Goal: Task Accomplishment & Management: Manage account settings

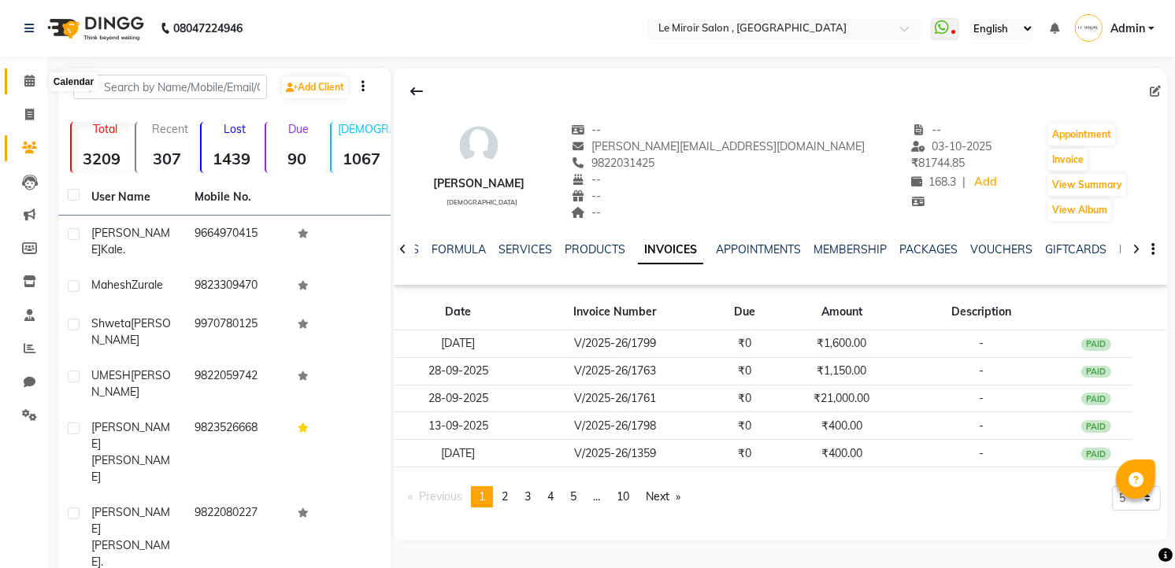
click at [28, 73] on span at bounding box center [30, 81] width 28 height 18
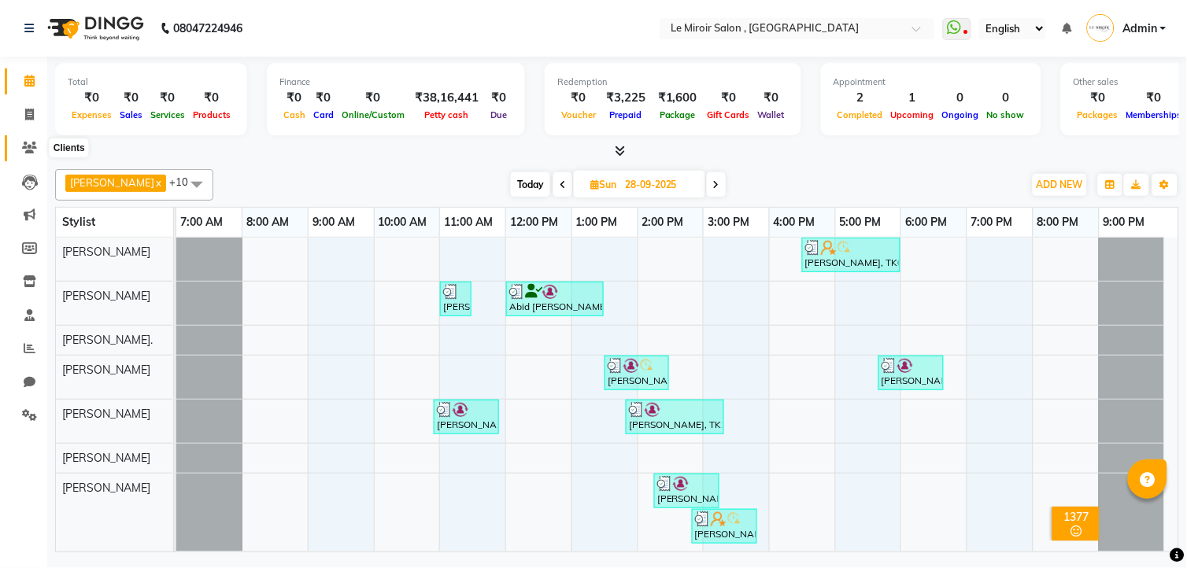
click at [35, 146] on icon at bounding box center [29, 148] width 15 height 12
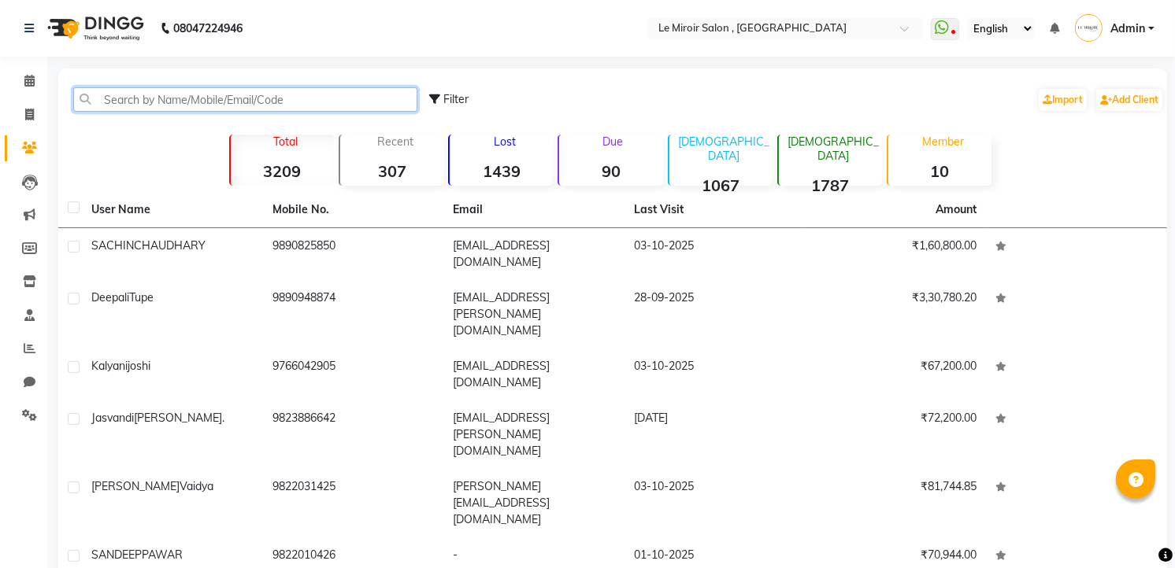
click at [164, 91] on input "text" at bounding box center [245, 99] width 344 height 24
paste input "9967643135"
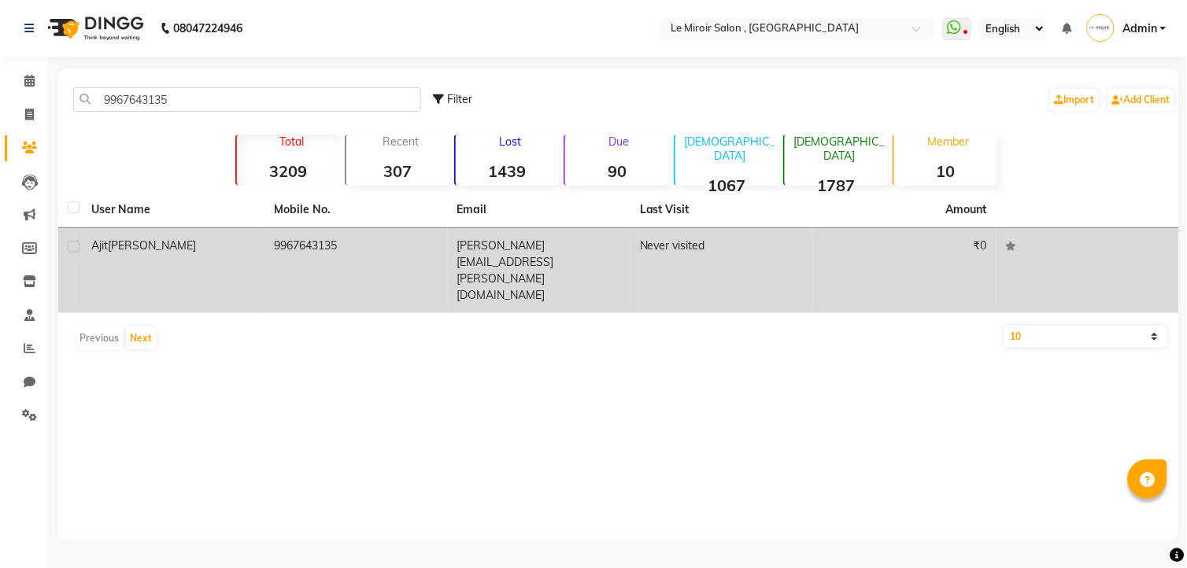
click at [186, 256] on td "[PERSON_NAME]" at bounding box center [173, 270] width 183 height 85
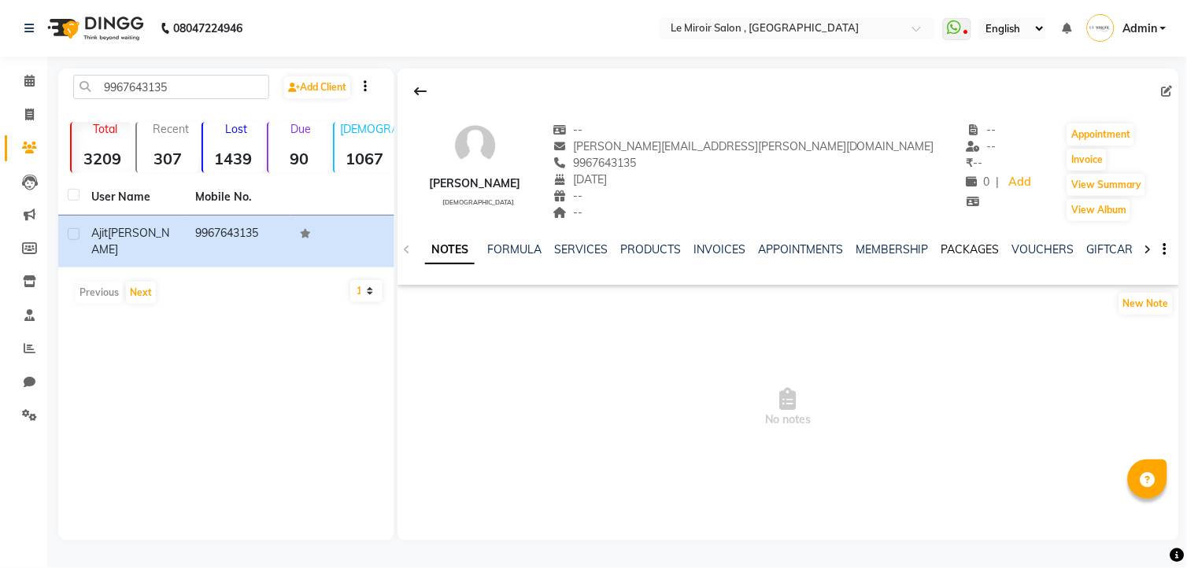
click at [959, 244] on link "PACKAGES" at bounding box center [971, 249] width 58 height 14
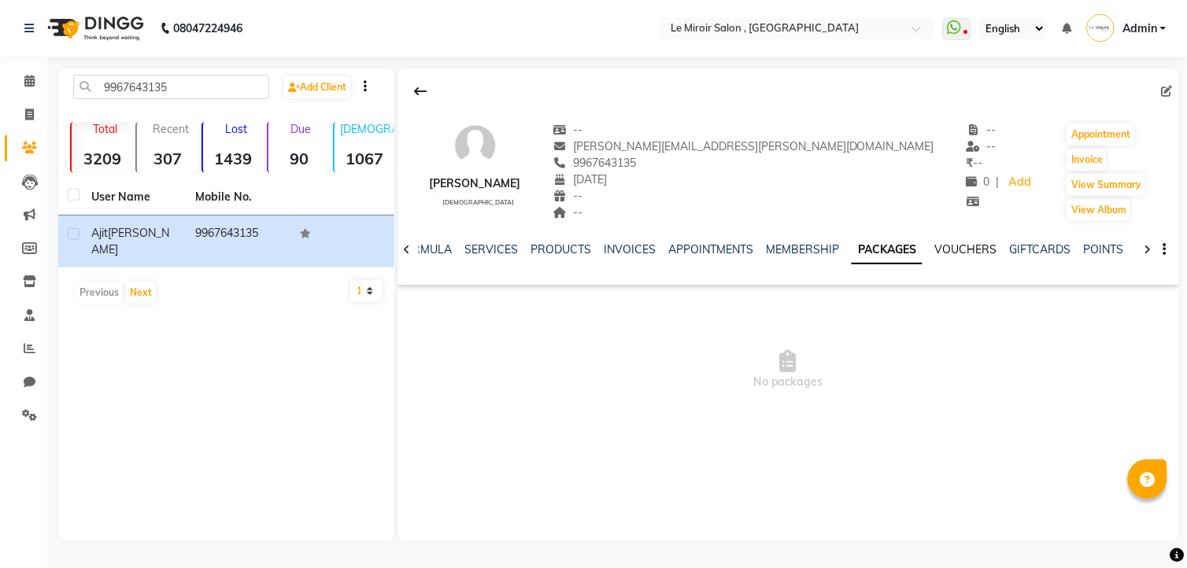
click at [971, 249] on link "VOUCHERS" at bounding box center [966, 249] width 62 height 14
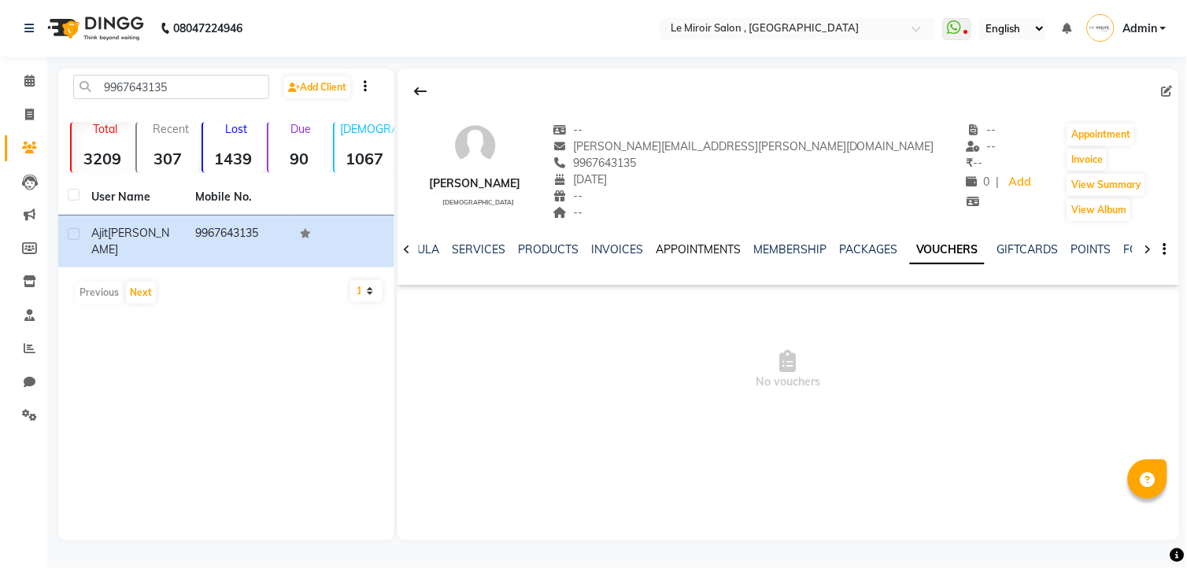
click at [709, 244] on link "APPOINTMENTS" at bounding box center [698, 249] width 85 height 14
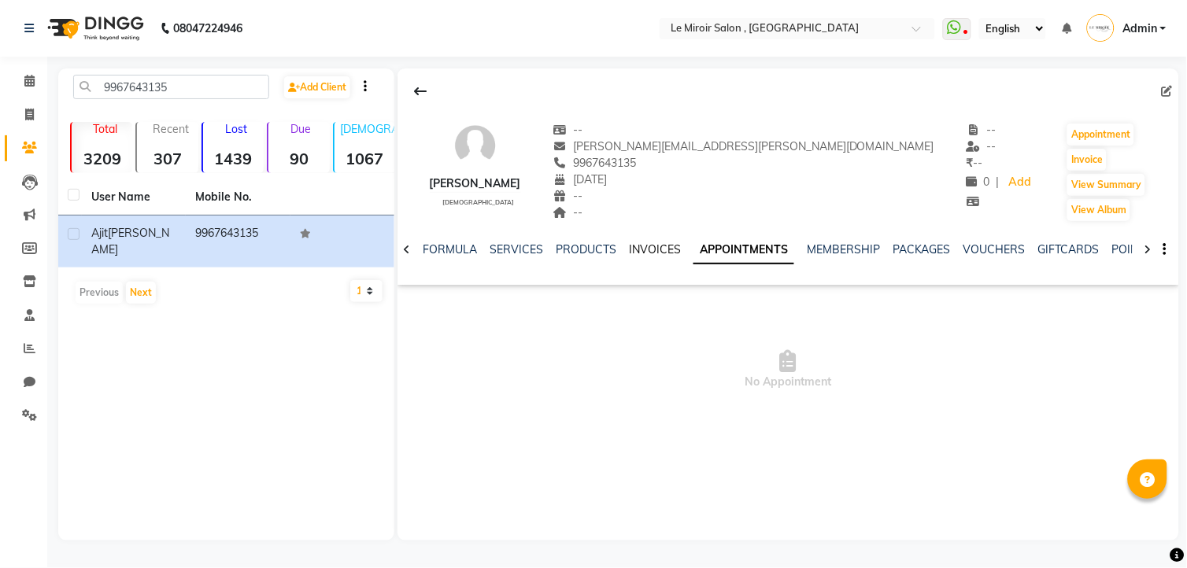
click at [640, 254] on link "INVOICES" at bounding box center [655, 249] width 52 height 14
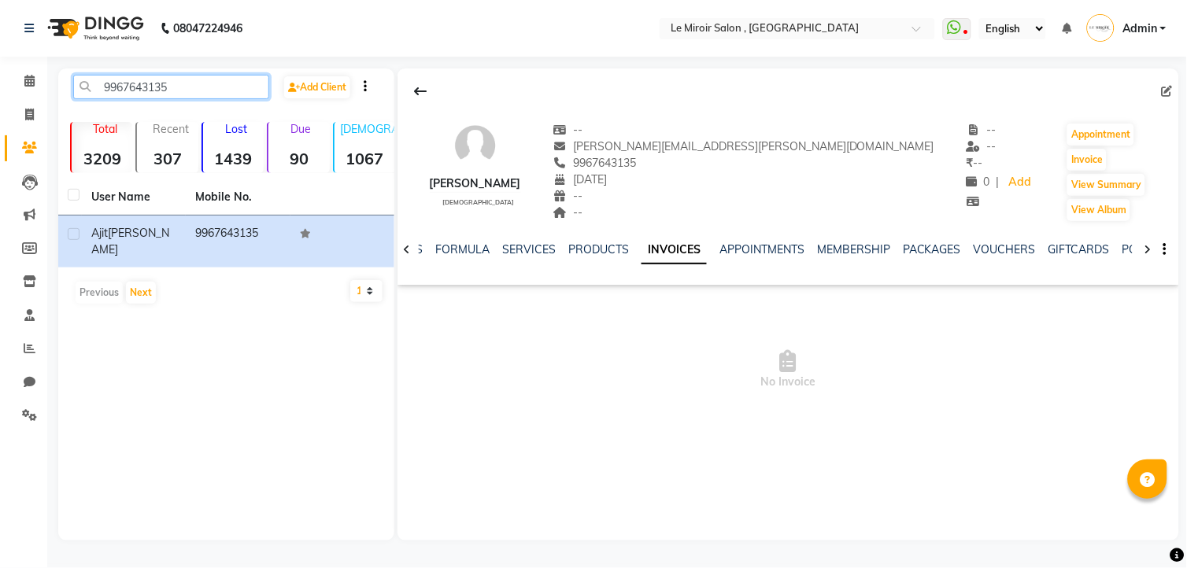
click at [123, 85] on input "9967643135" at bounding box center [171, 87] width 196 height 24
drag, startPoint x: 123, startPoint y: 85, endPoint x: 161, endPoint y: 114, distance: 48.3
click at [124, 85] on input "9967643135" at bounding box center [171, 87] width 196 height 24
paste input "850469099"
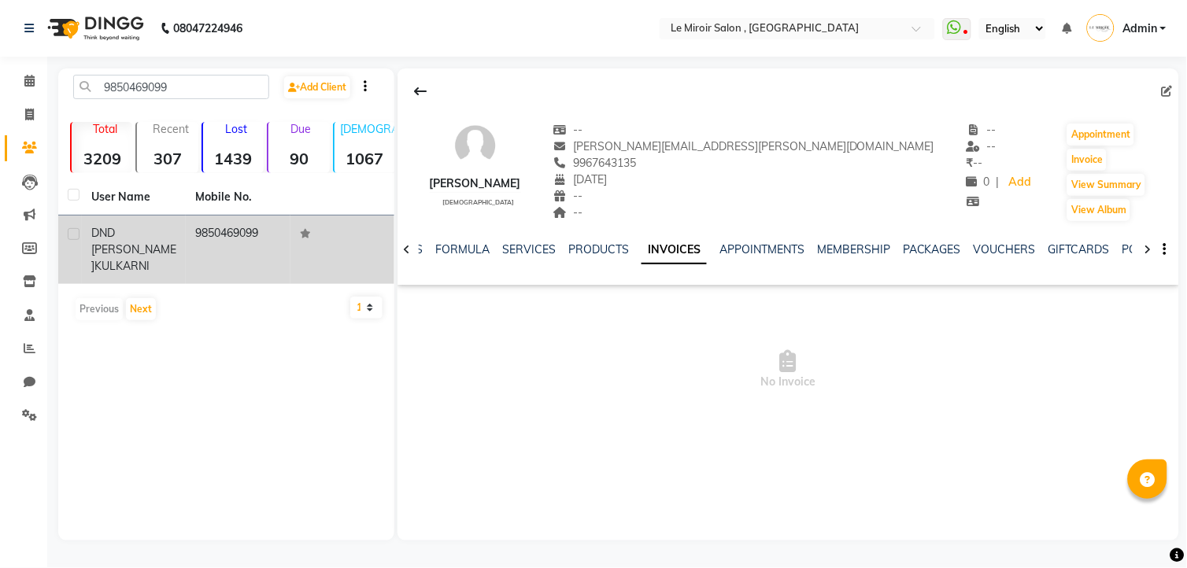
click at [197, 260] on td "9850469099" at bounding box center [238, 250] width 104 height 68
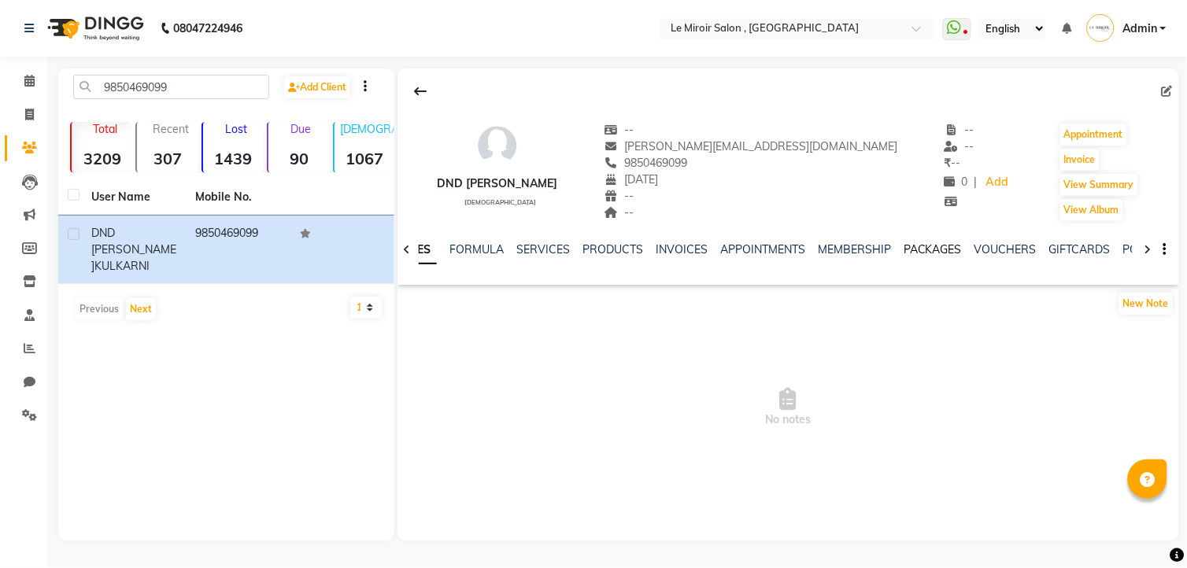
click at [920, 250] on link "PACKAGES" at bounding box center [933, 249] width 58 height 14
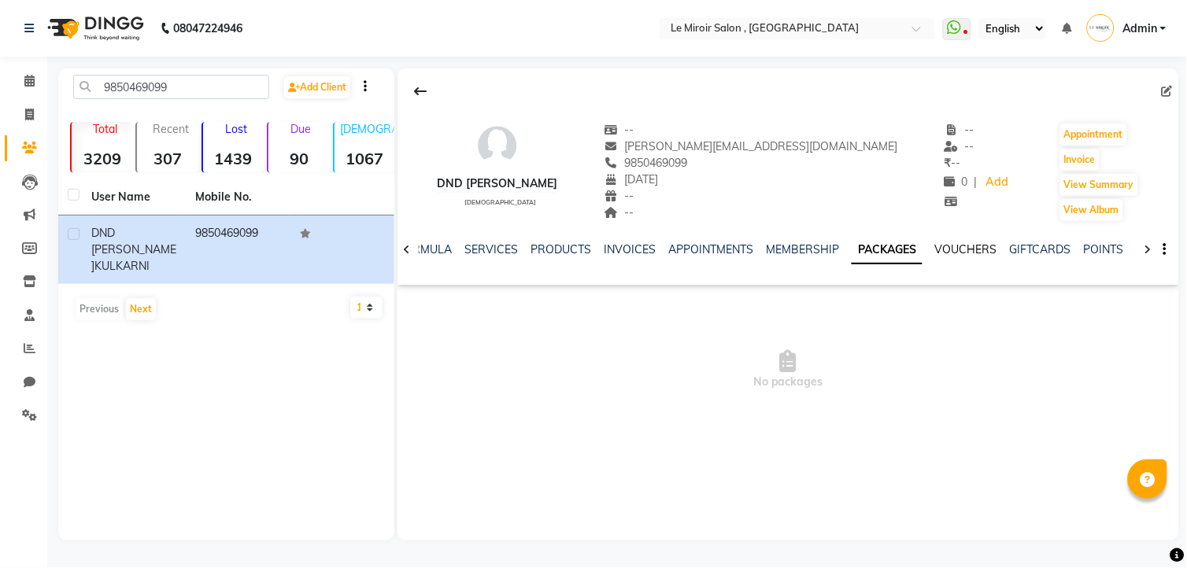
click at [942, 253] on link "VOUCHERS" at bounding box center [966, 249] width 62 height 14
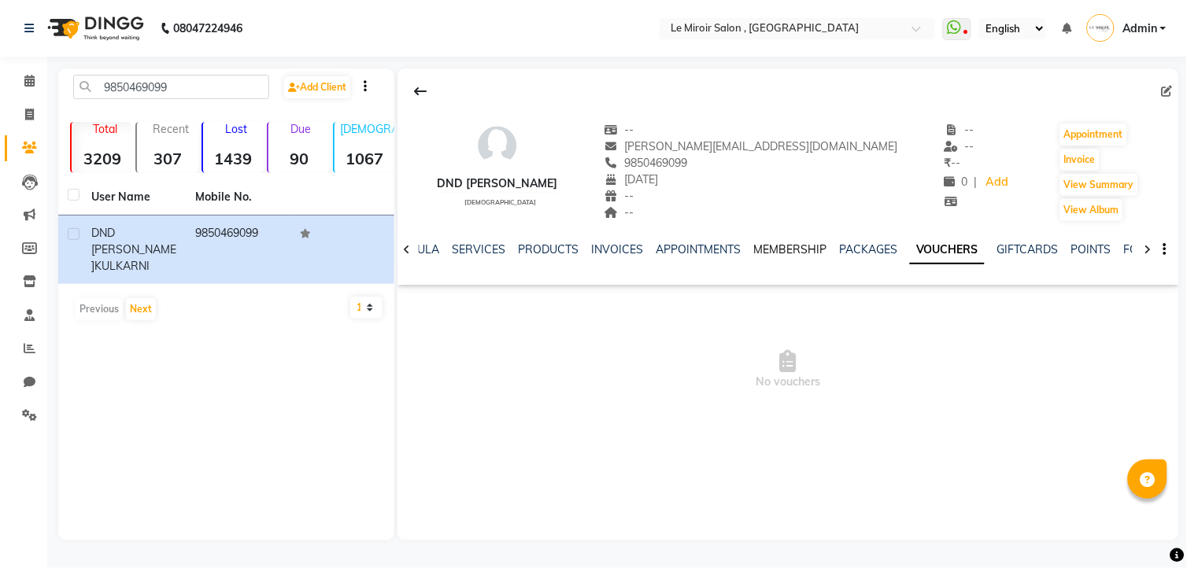
click at [779, 254] on link "MEMBERSHIP" at bounding box center [789, 249] width 73 height 14
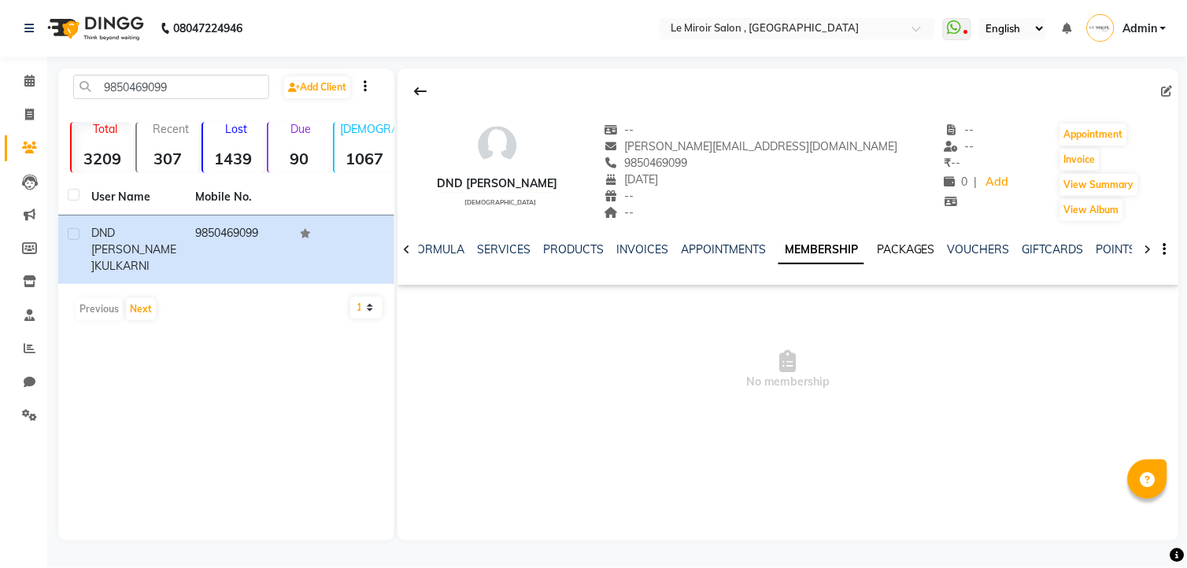
click at [909, 246] on link "PACKAGES" at bounding box center [906, 249] width 58 height 14
click at [943, 246] on link "VOUCHERS" at bounding box center [966, 249] width 62 height 14
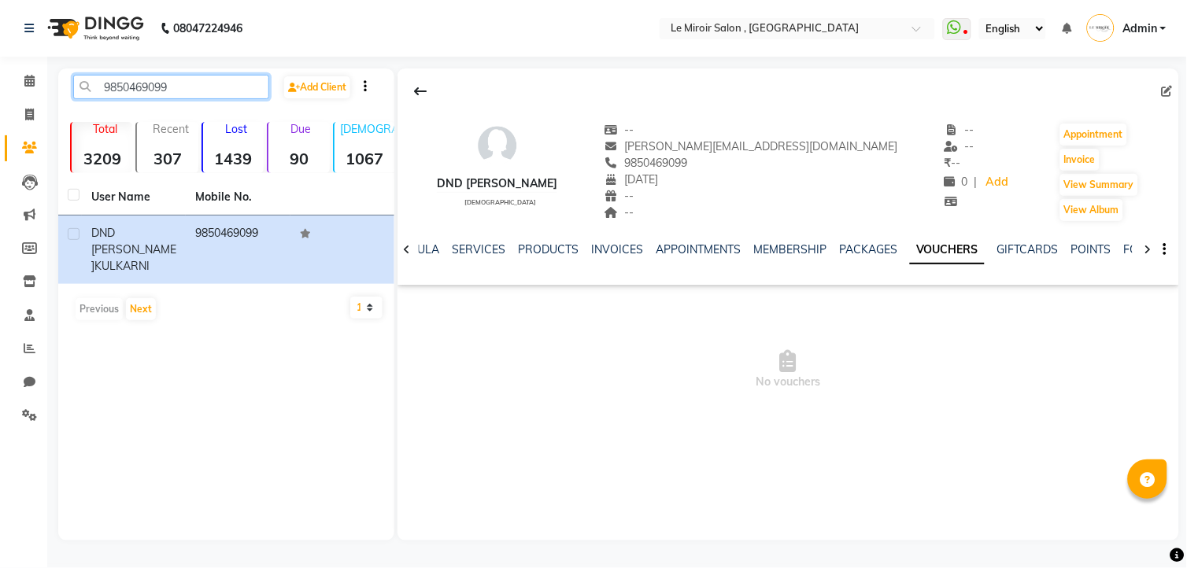
click at [143, 88] on input "9850469099" at bounding box center [171, 87] width 196 height 24
paste input "045291"
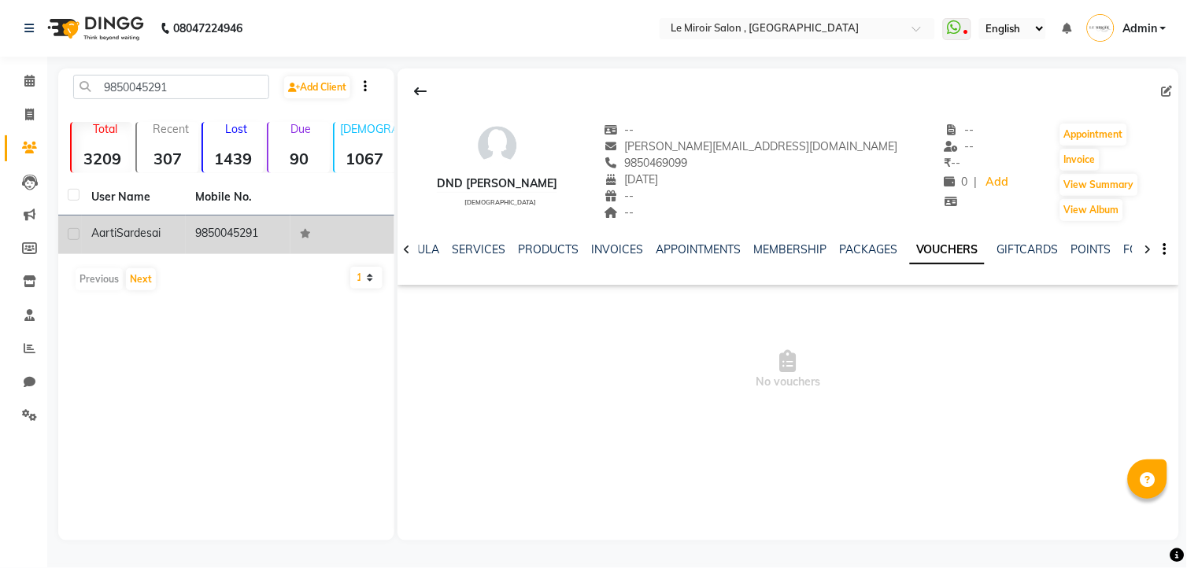
click at [161, 239] on span "Sardesai" at bounding box center [139, 233] width 44 height 14
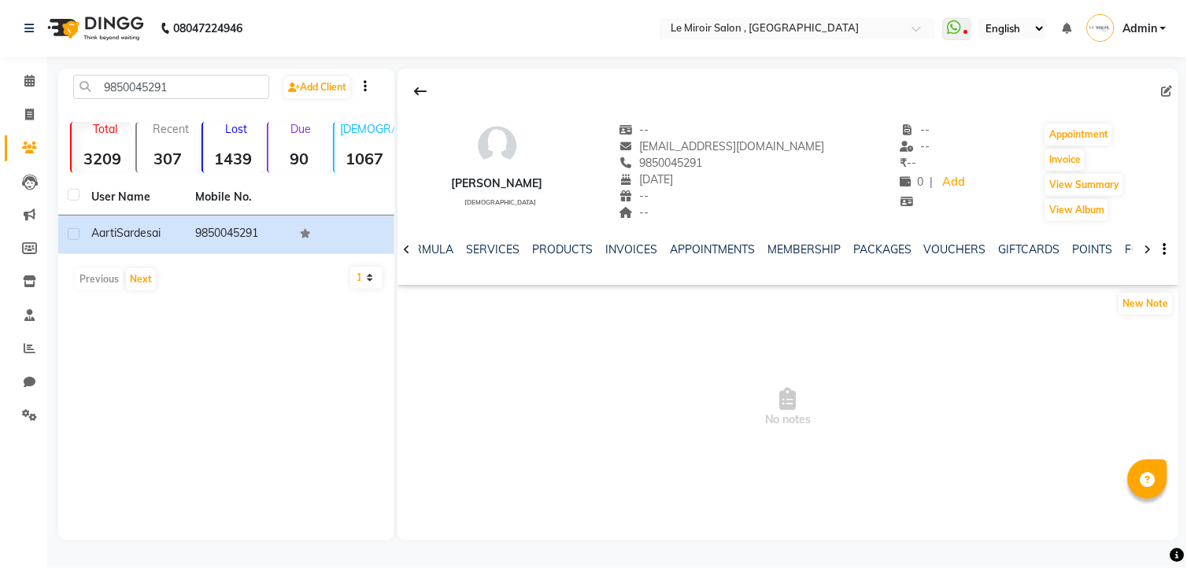
click at [887, 240] on div "NOTES FORMULA SERVICES PRODUCTS INVOICES APPOINTMENTS MEMBERSHIP PACKAGES VOUCH…" at bounding box center [789, 250] width 782 height 54
click at [903, 252] on ul "NOTES FORMULA SERVICES PRODUCTS INVOICES APPOINTMENTS MEMBERSHIP PACKAGES VOUCH…" at bounding box center [837, 250] width 1000 height 17
click at [867, 252] on link "PACKAGES" at bounding box center [882, 249] width 58 height 14
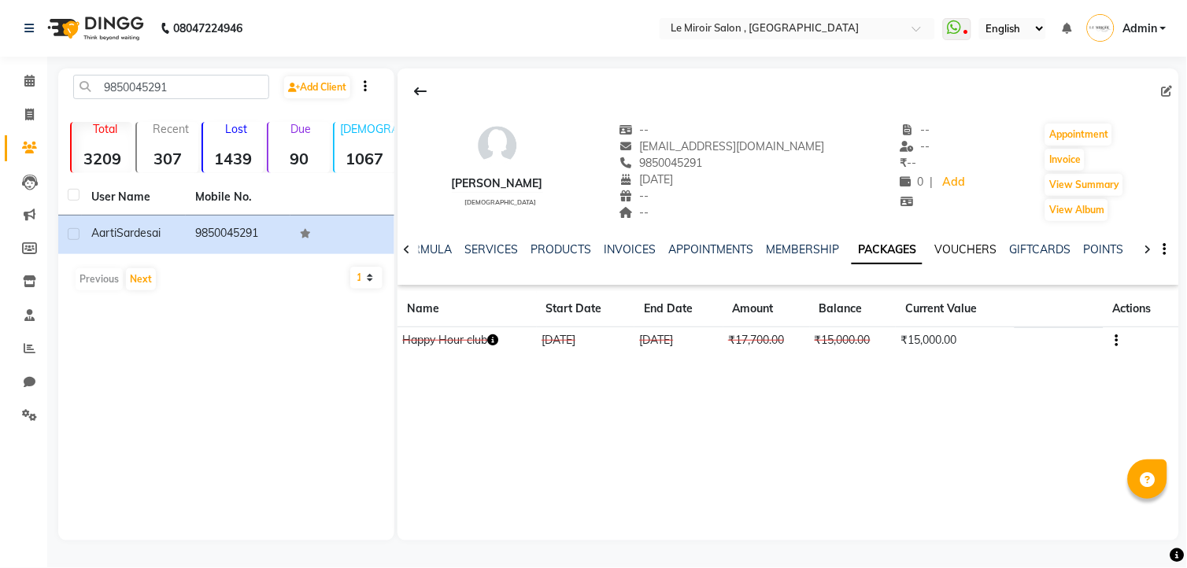
click at [937, 252] on link "VOUCHERS" at bounding box center [966, 249] width 62 height 14
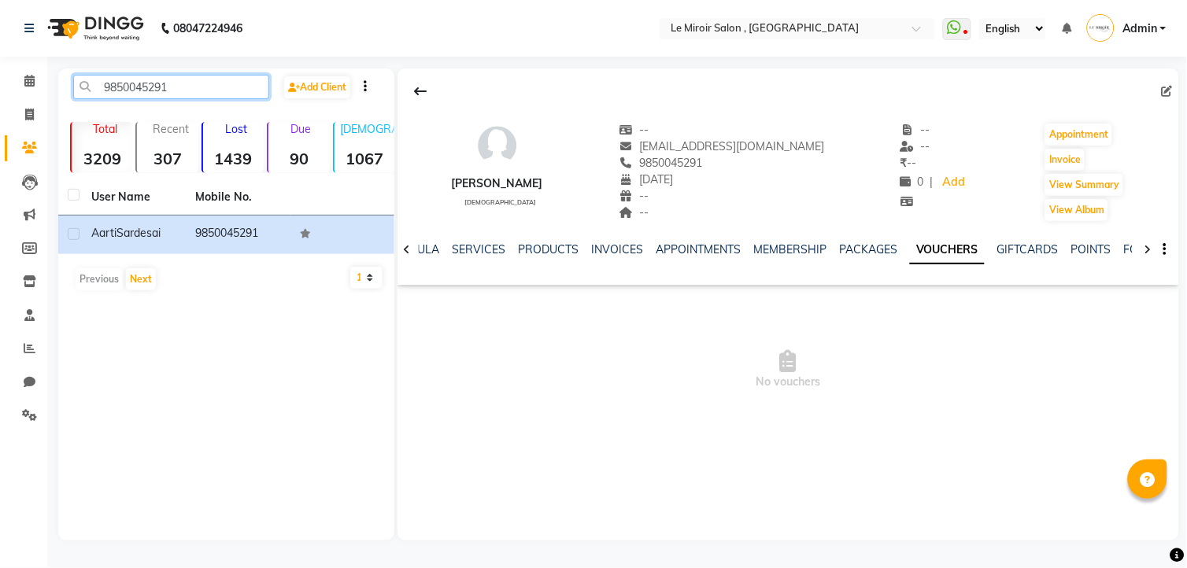
click at [131, 83] on input "9850045291" at bounding box center [171, 87] width 196 height 24
paste input "8007975627"
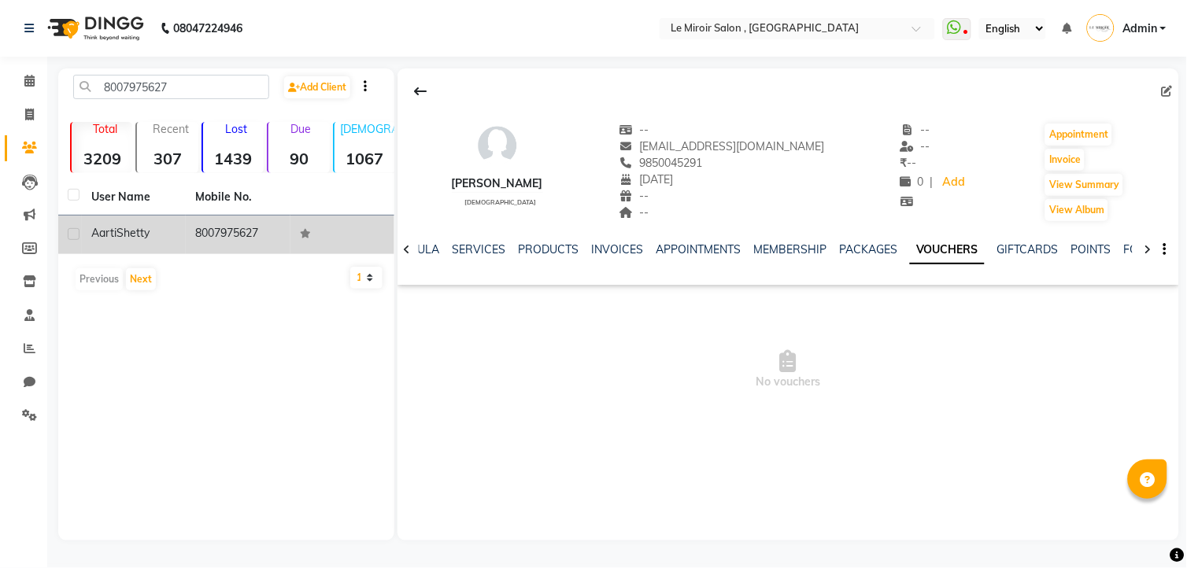
click at [205, 242] on td "8007975627" at bounding box center [238, 235] width 104 height 39
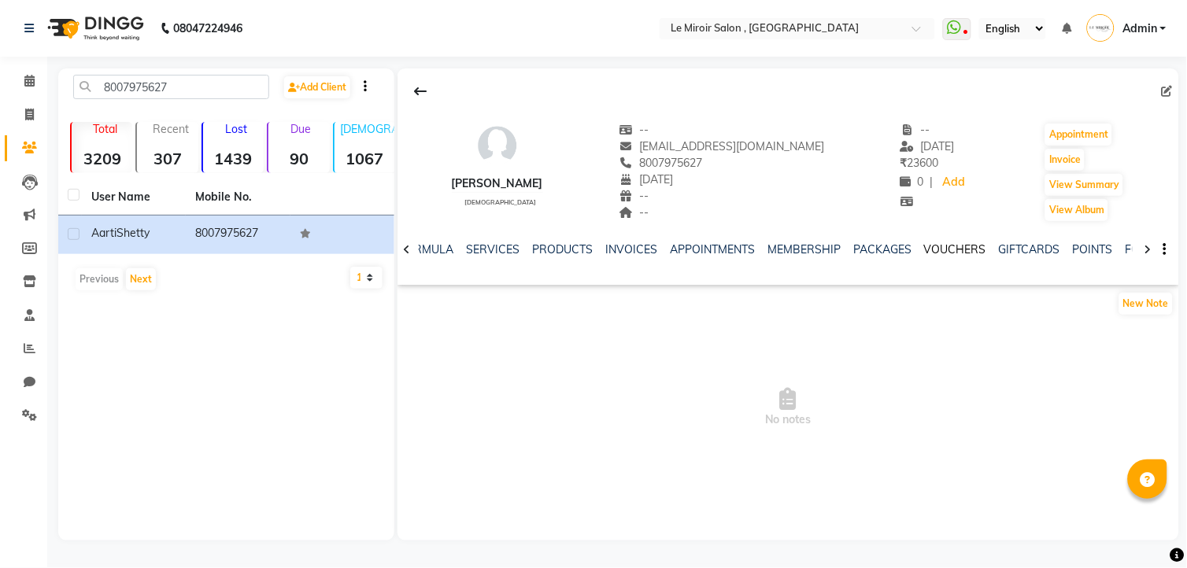
click at [927, 242] on link "VOUCHERS" at bounding box center [955, 249] width 62 height 14
click at [859, 246] on link "PACKAGES" at bounding box center [868, 249] width 58 height 14
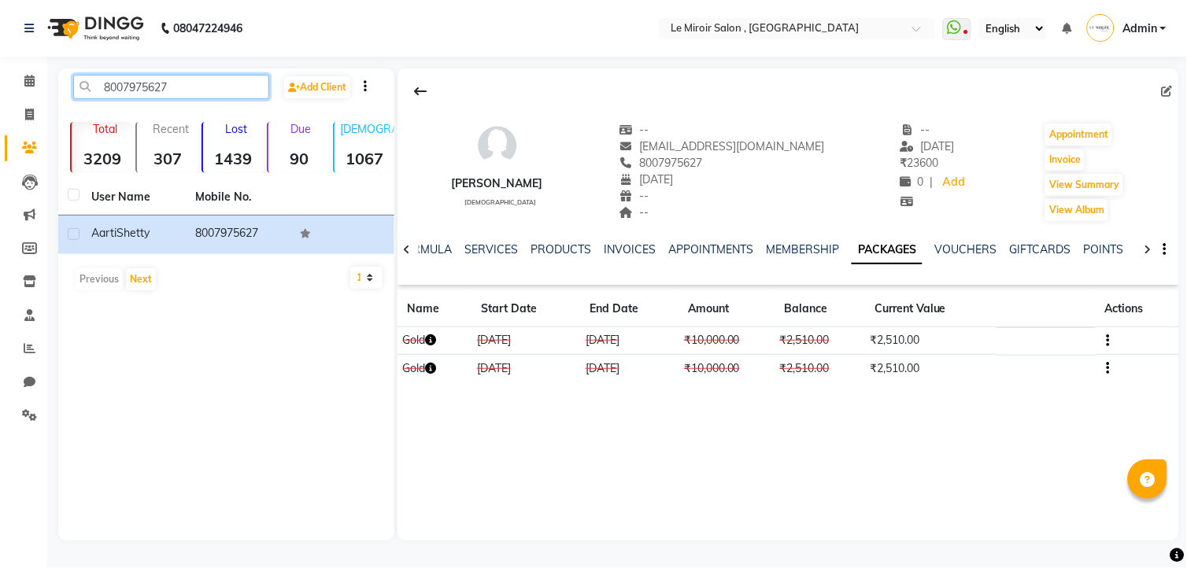
click at [146, 89] on input "8007975627" at bounding box center [171, 87] width 196 height 24
paste input "955253288"
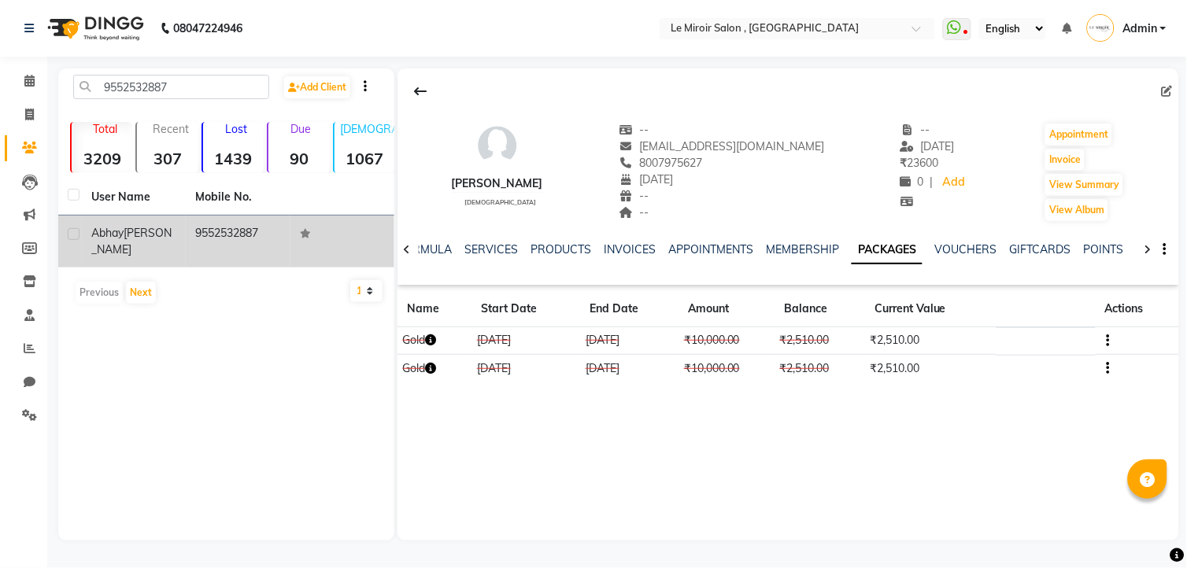
click at [197, 238] on td "9552532887" at bounding box center [238, 242] width 104 height 52
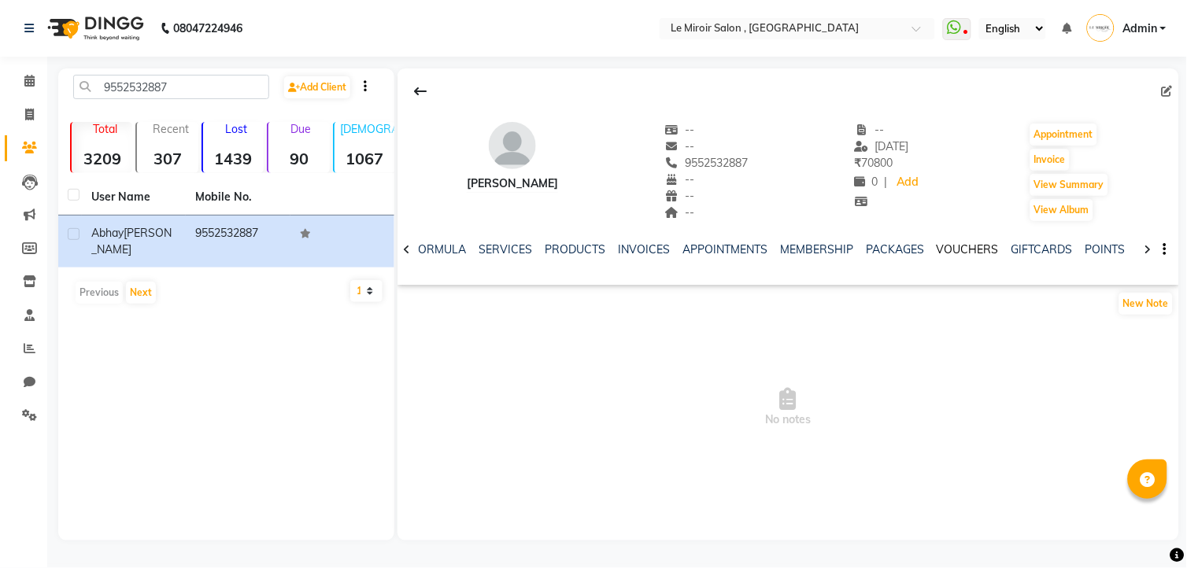
click at [961, 245] on link "VOUCHERS" at bounding box center [968, 249] width 62 height 14
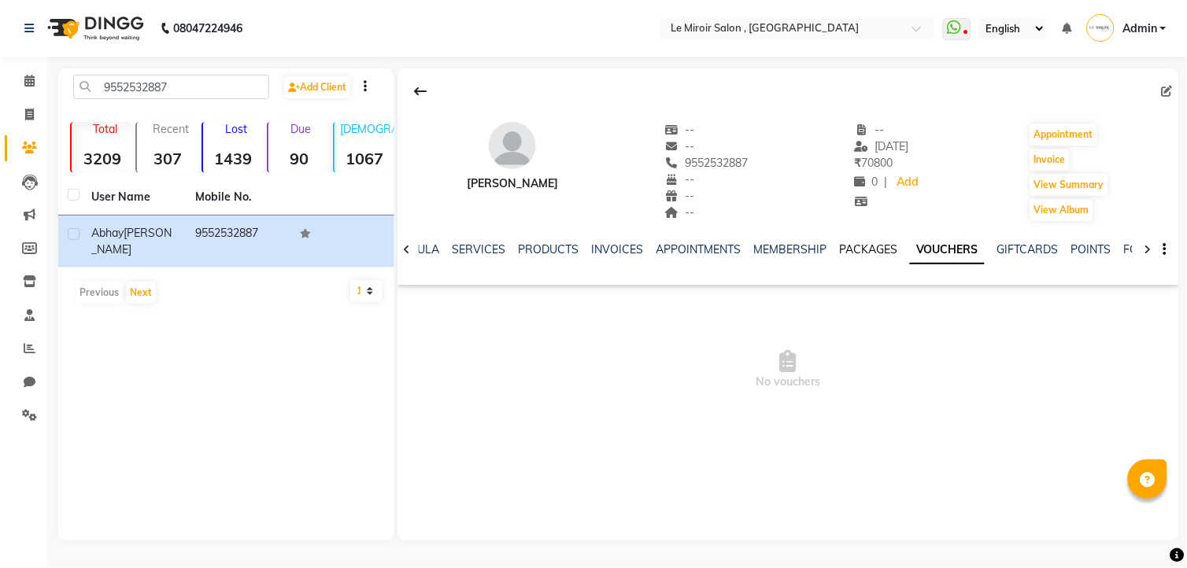
click at [863, 250] on link "PACKAGES" at bounding box center [868, 249] width 58 height 14
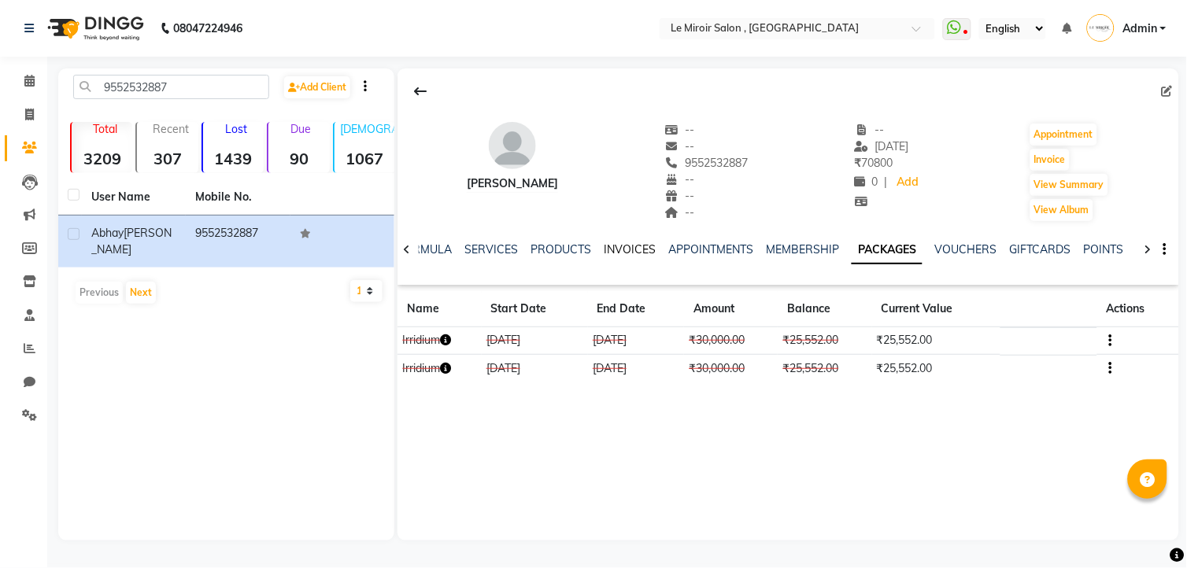
click at [610, 248] on link "INVOICES" at bounding box center [630, 249] width 52 height 14
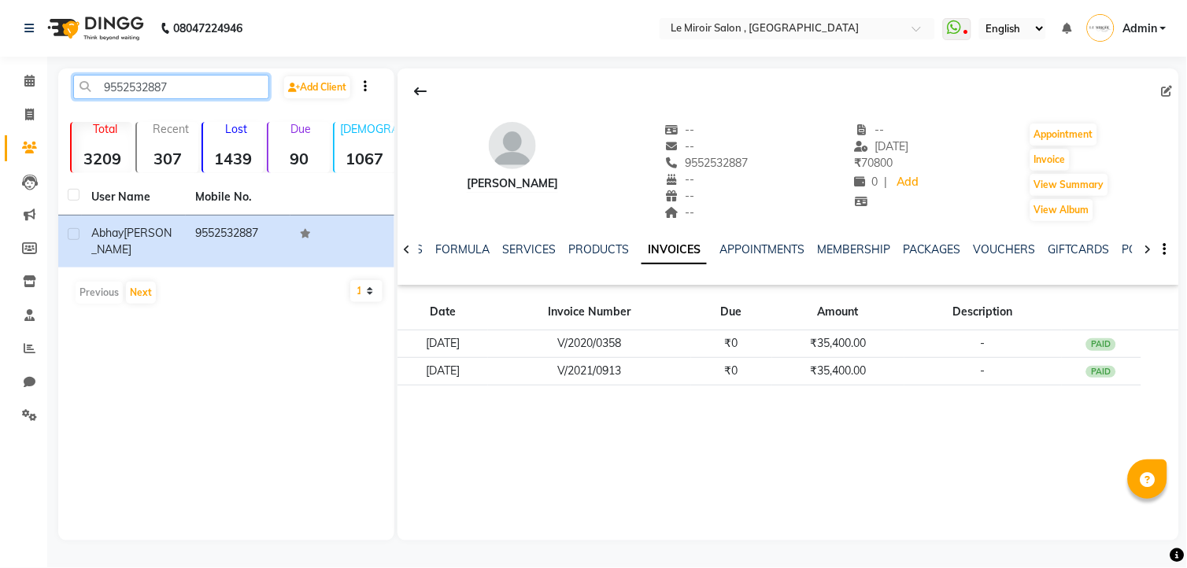
click at [129, 82] on input "9552532887" at bounding box center [171, 87] width 196 height 24
paste input "011622311"
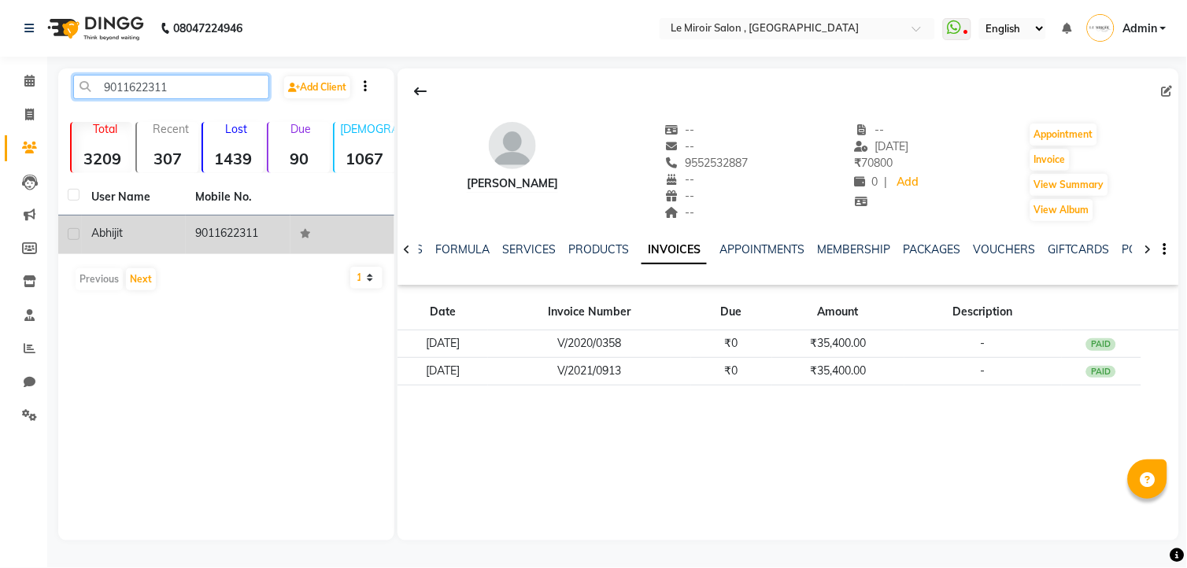
type input "9011622311"
click at [164, 233] on div "Abhijit" at bounding box center [133, 233] width 85 height 17
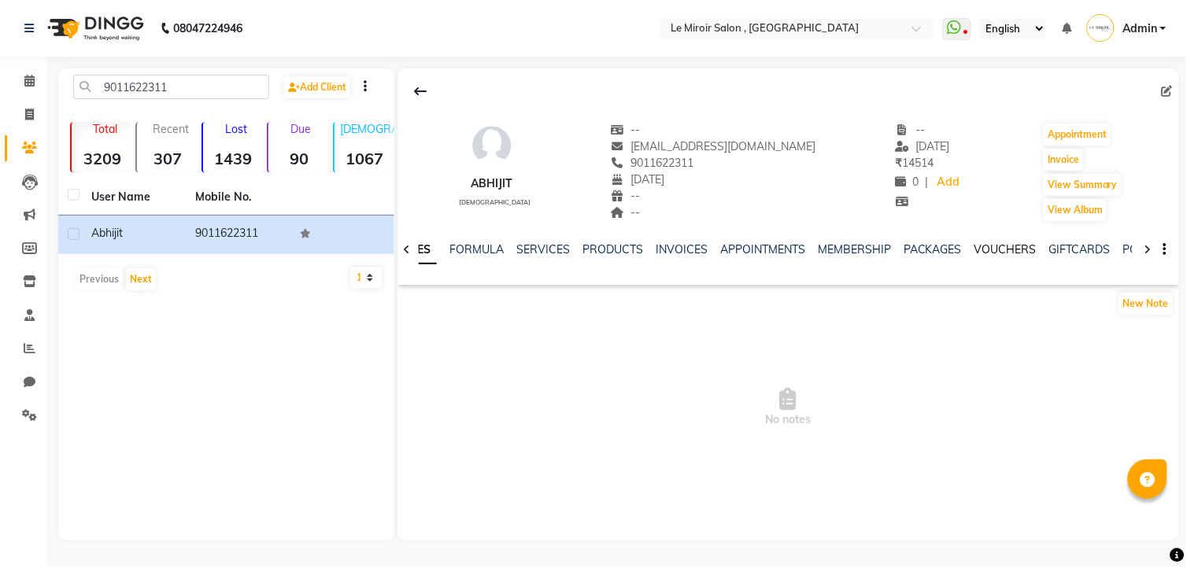
click at [1002, 245] on link "VOUCHERS" at bounding box center [1006, 249] width 62 height 14
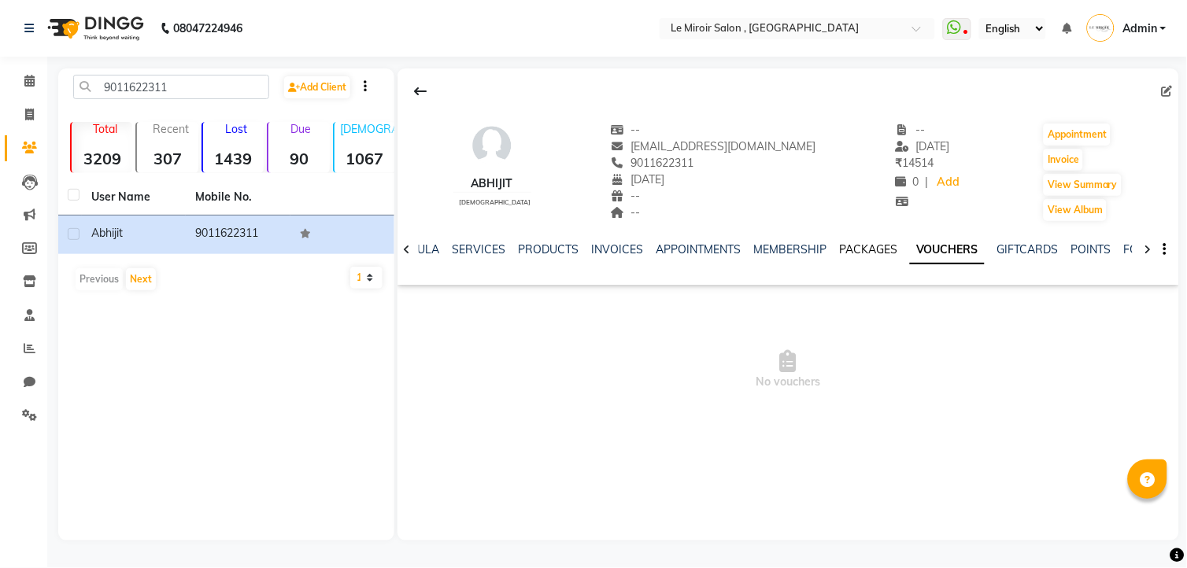
click at [856, 247] on link "PACKAGES" at bounding box center [868, 249] width 58 height 14
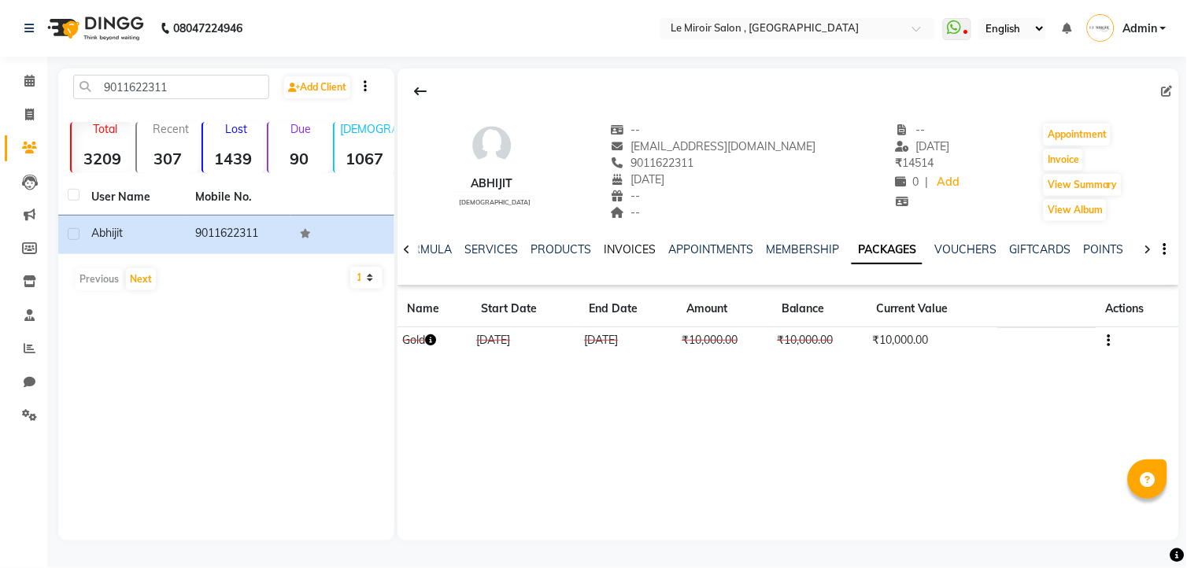
click at [624, 253] on link "INVOICES" at bounding box center [630, 249] width 52 height 14
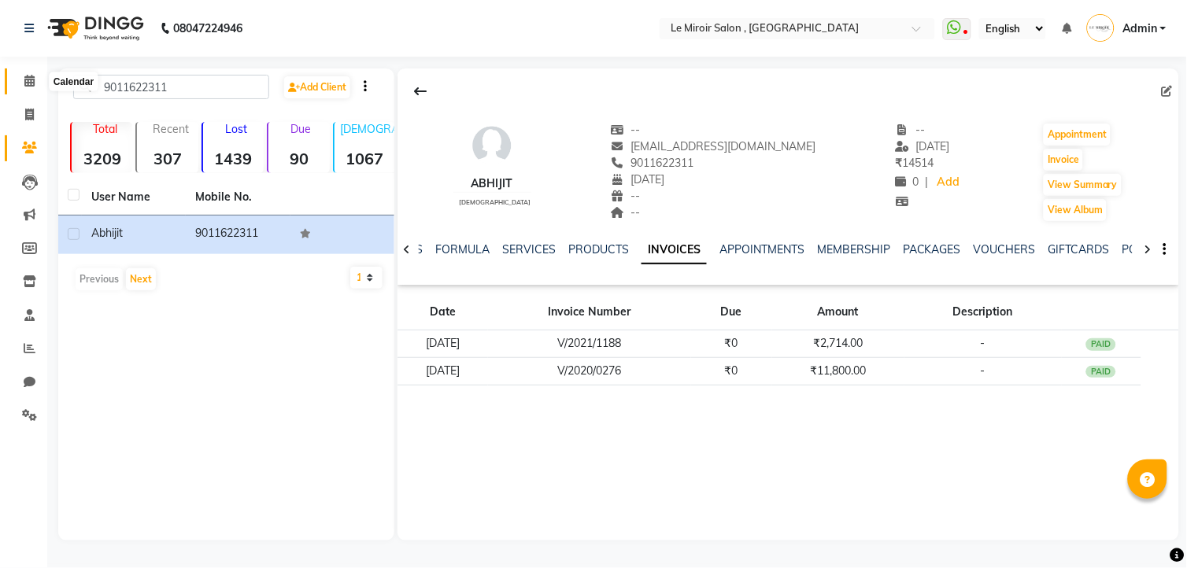
click at [32, 77] on icon at bounding box center [29, 81] width 10 height 12
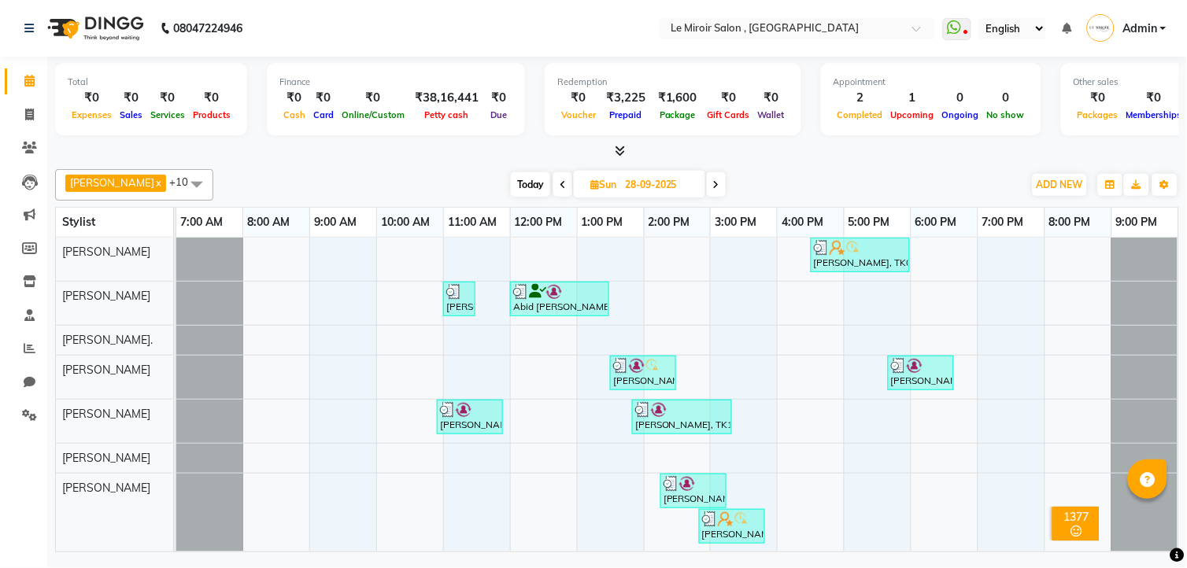
click at [536, 179] on span "Today" at bounding box center [530, 184] width 39 height 24
type input "03-10-2025"
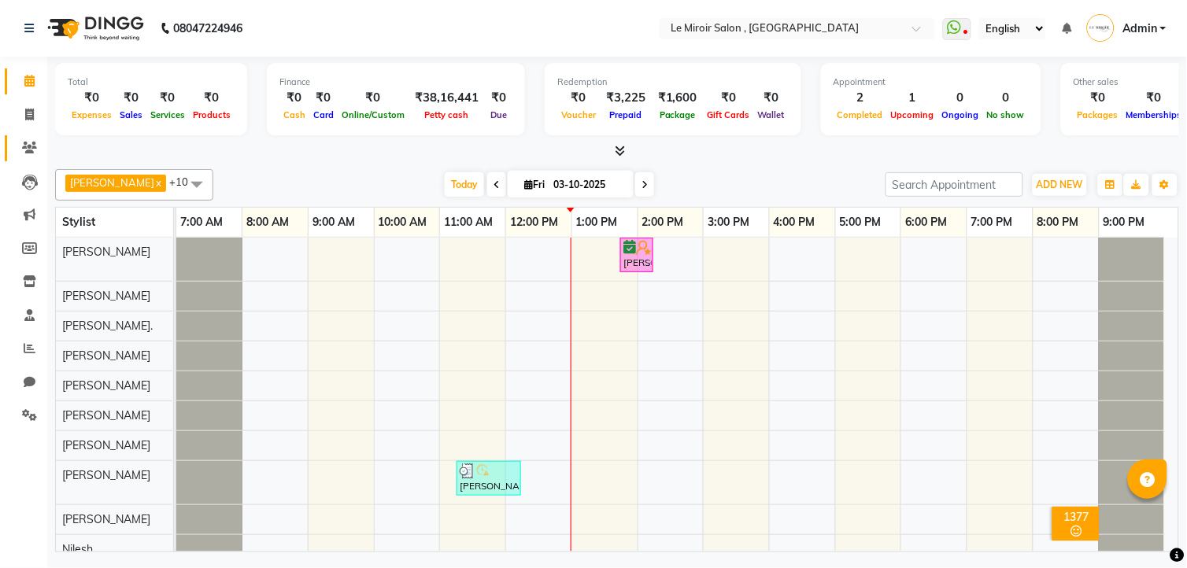
click at [44, 150] on li "Clients" at bounding box center [23, 148] width 47 height 34
click at [35, 145] on icon at bounding box center [29, 148] width 15 height 12
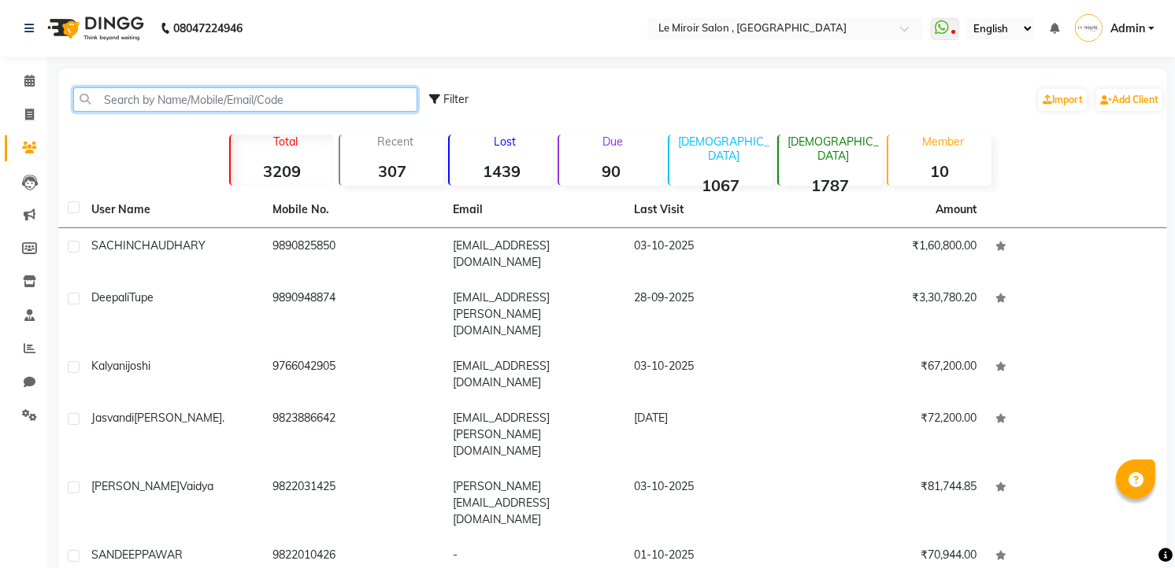
click at [182, 102] on input "text" at bounding box center [245, 99] width 344 height 24
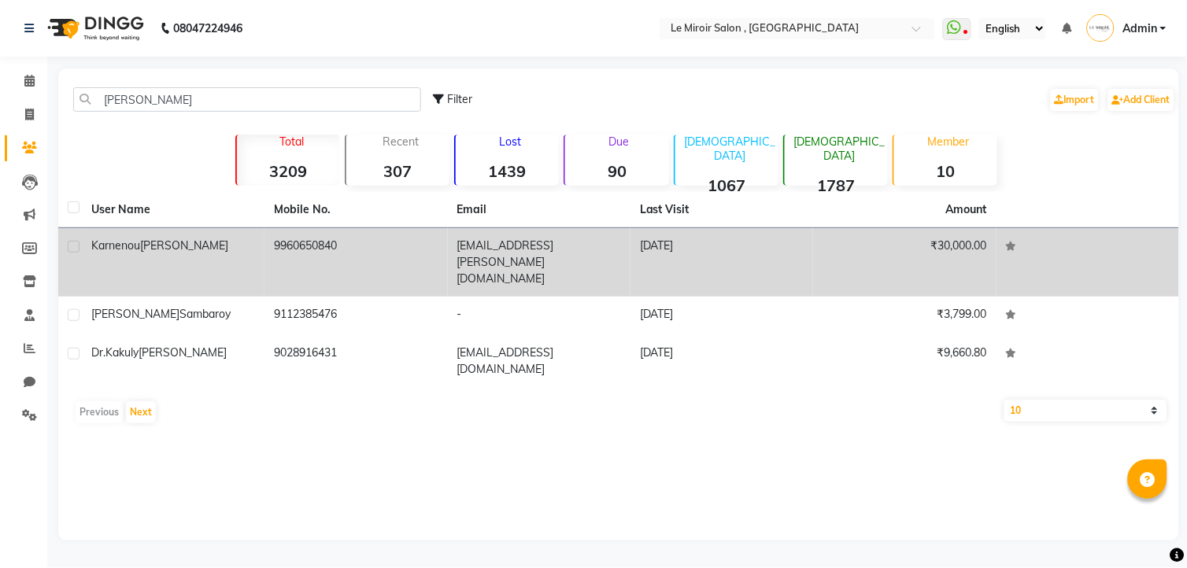
click at [184, 246] on div "[PERSON_NAME]" at bounding box center [173, 246] width 164 height 17
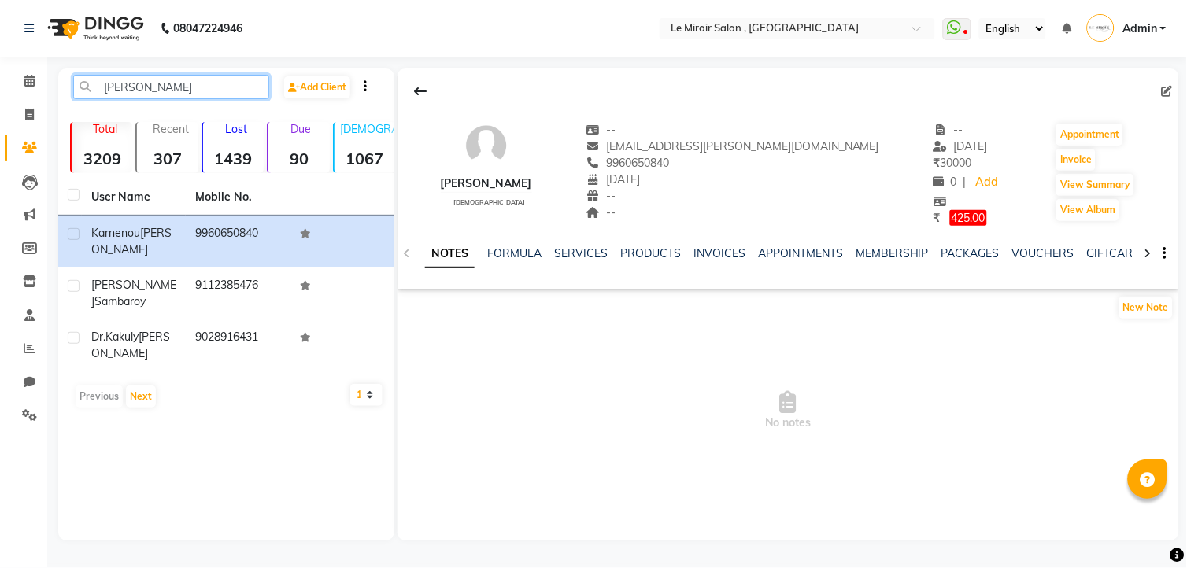
click at [131, 91] on input "[PERSON_NAME]" at bounding box center [171, 87] width 196 height 24
paste input "9921009782"
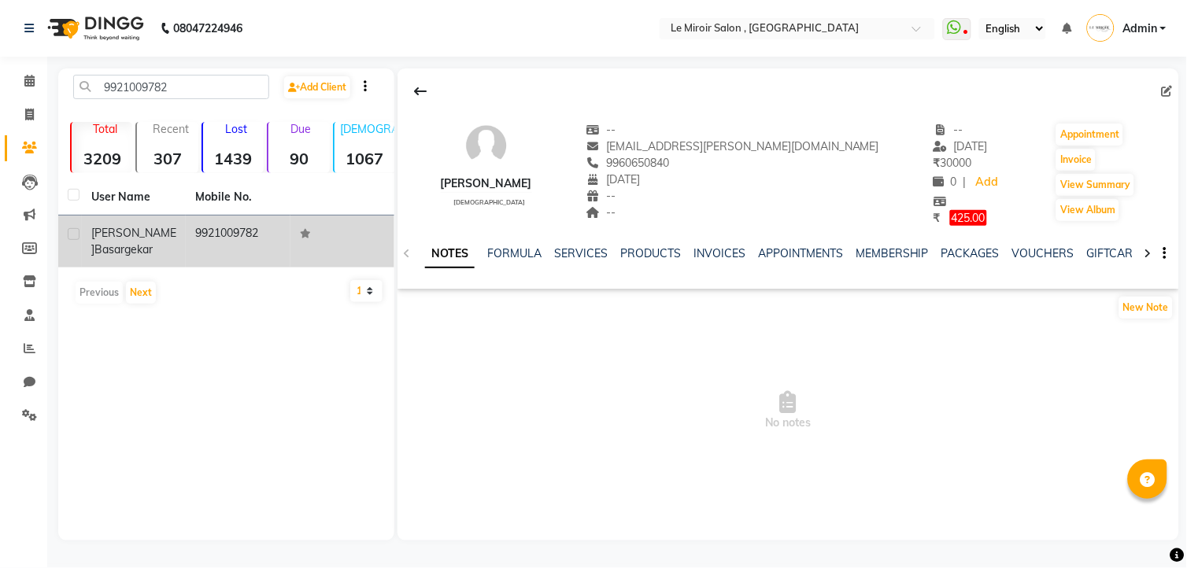
click at [203, 254] on td "9921009782" at bounding box center [238, 242] width 104 height 52
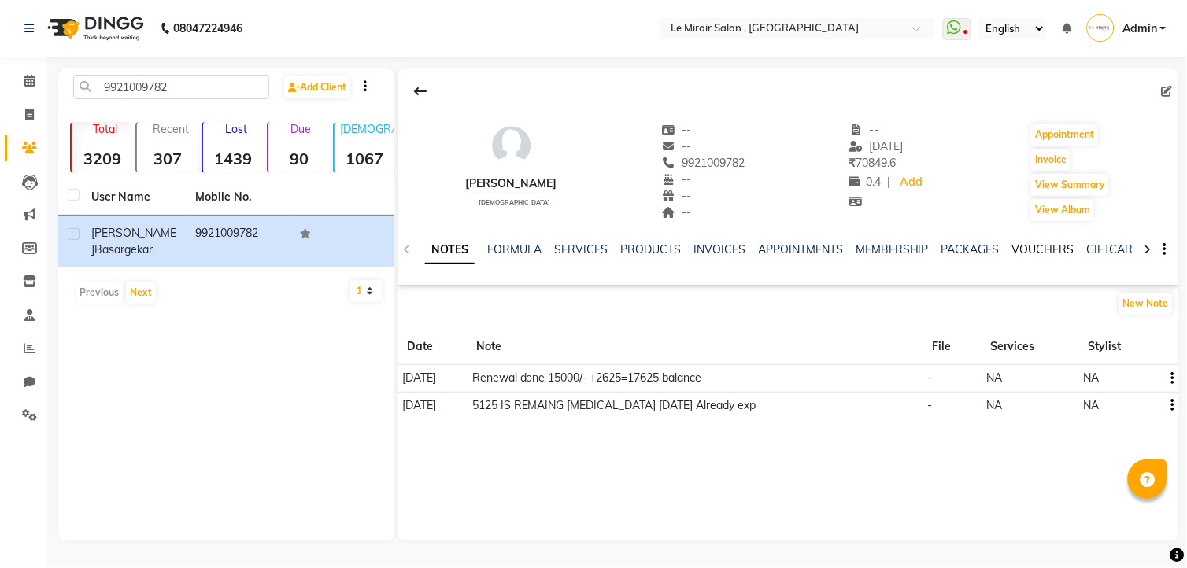
click at [1042, 254] on link "VOUCHERS" at bounding box center [1043, 249] width 62 height 14
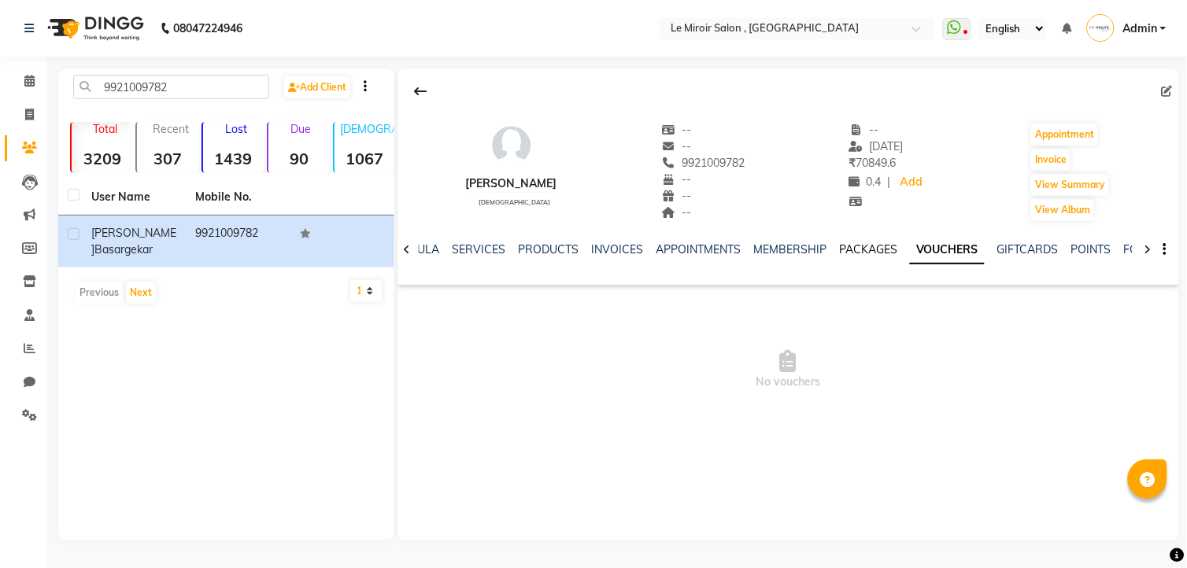
click at [855, 245] on link "PACKAGES" at bounding box center [868, 249] width 58 height 14
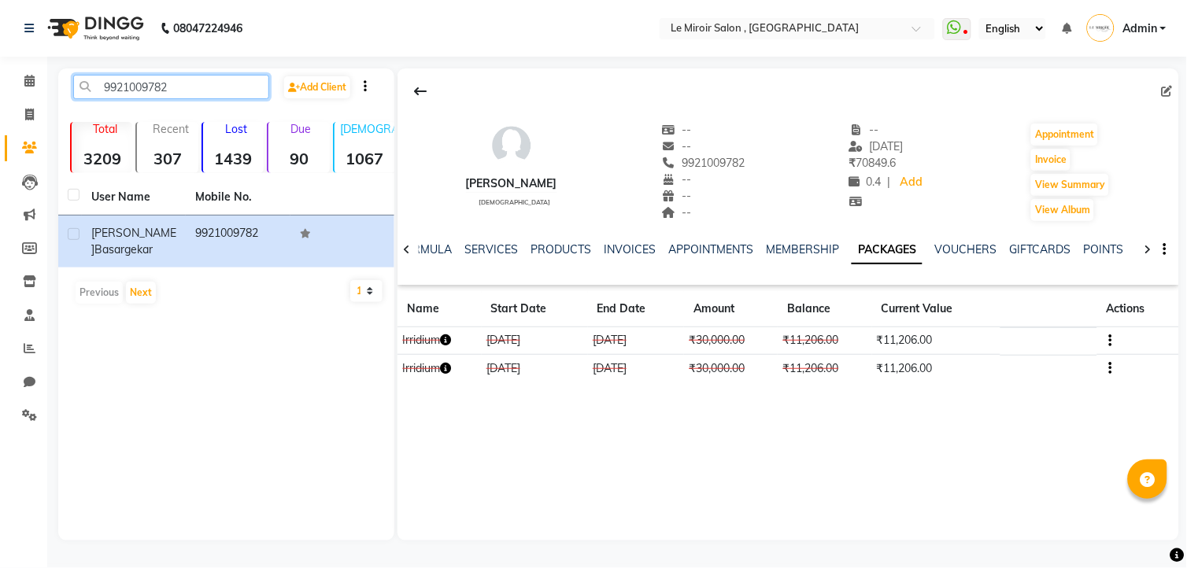
click at [129, 88] on input "9921009782" at bounding box center [171, 87] width 196 height 24
paste input "22688031"
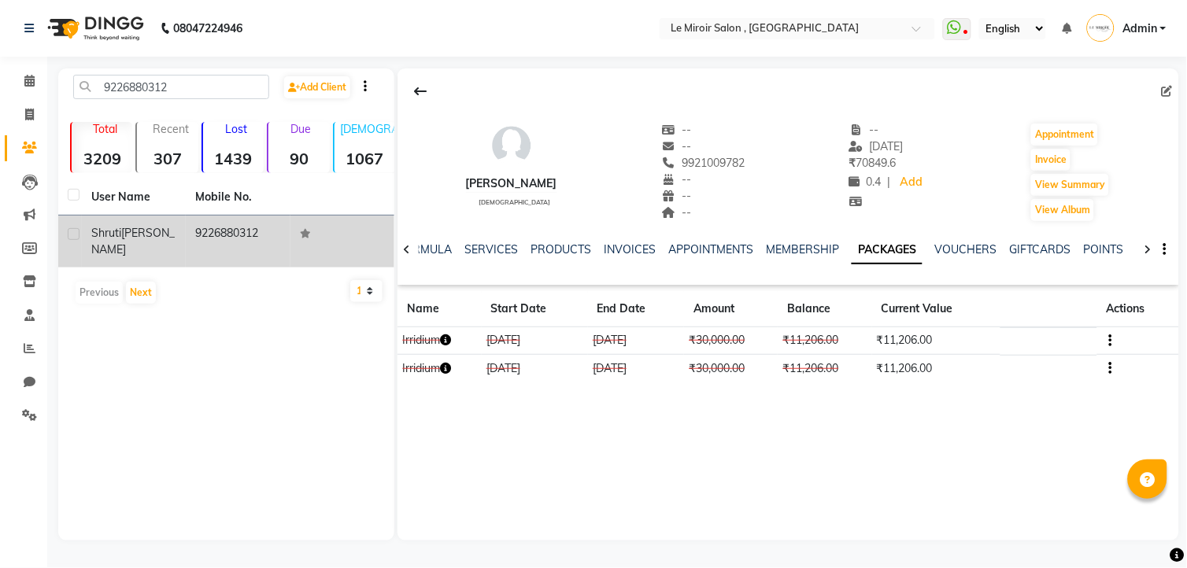
click at [161, 242] on td "[PERSON_NAME]" at bounding box center [134, 242] width 104 height 52
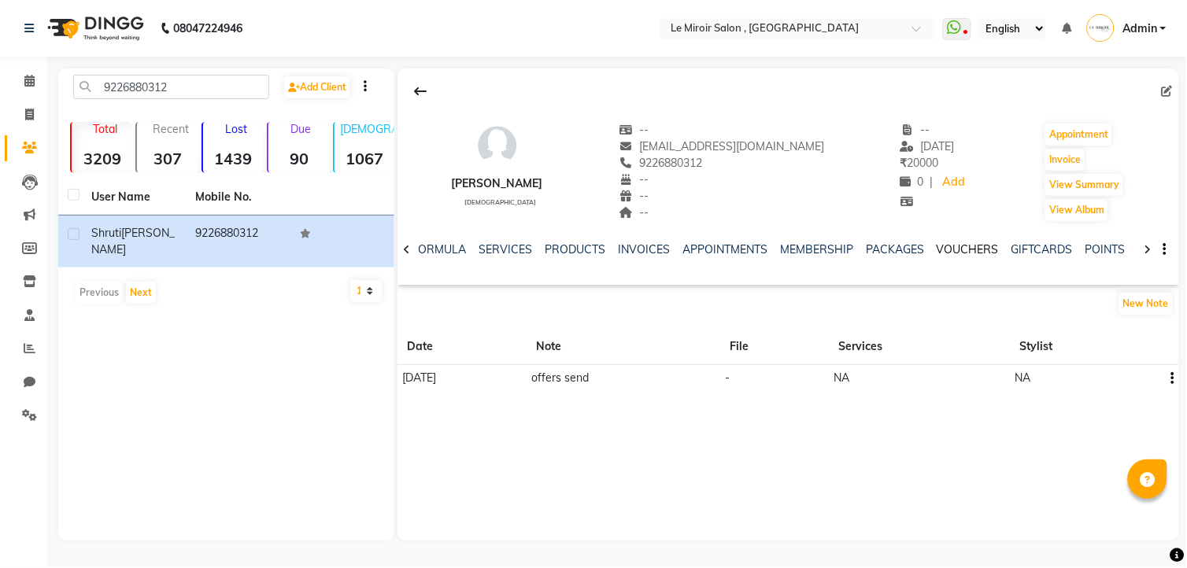
click at [963, 247] on link "VOUCHERS" at bounding box center [968, 249] width 62 height 14
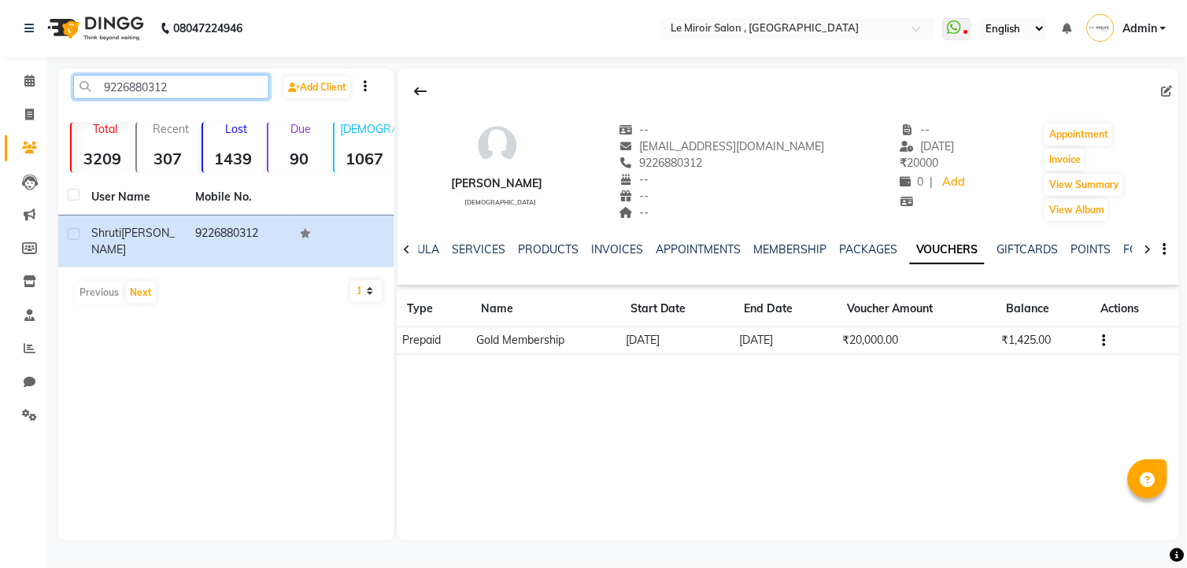
click at [118, 88] on input "9226880312" at bounding box center [171, 87] width 196 height 24
paste input "673409136"
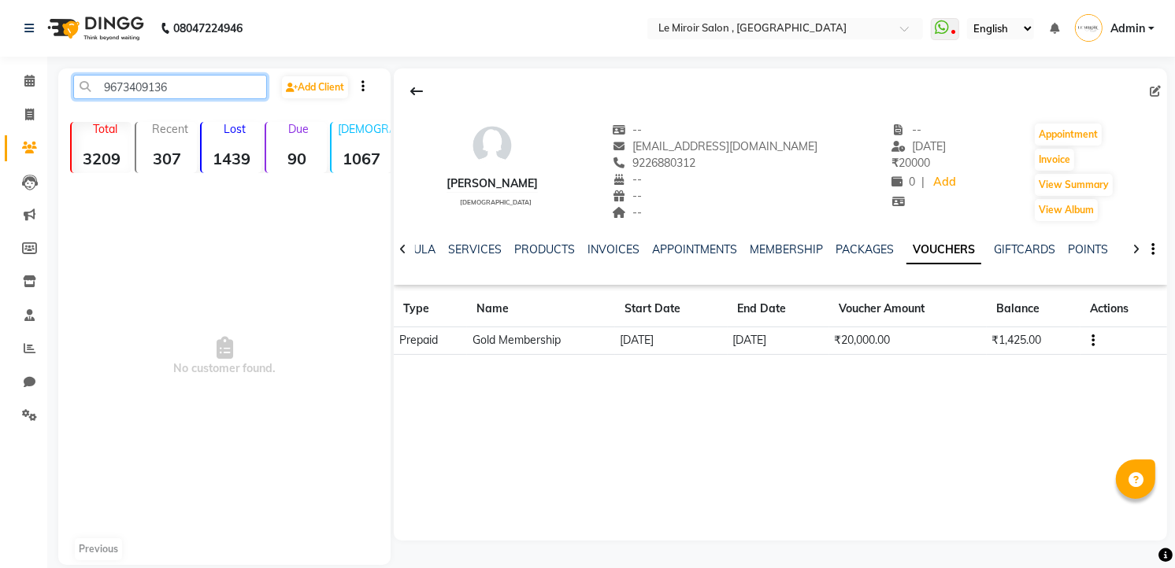
click at [118, 88] on input "9673409136" at bounding box center [170, 87] width 194 height 24
paste input "text"
type input "673409136"
click at [691, 509] on div "[PERSON_NAME] [DEMOGRAPHIC_DATA] -- [EMAIL_ADDRESS][DOMAIN_NAME] 9226880312 -- …" at bounding box center [780, 304] width 773 height 472
